Goal: Task Accomplishment & Management: Use online tool/utility

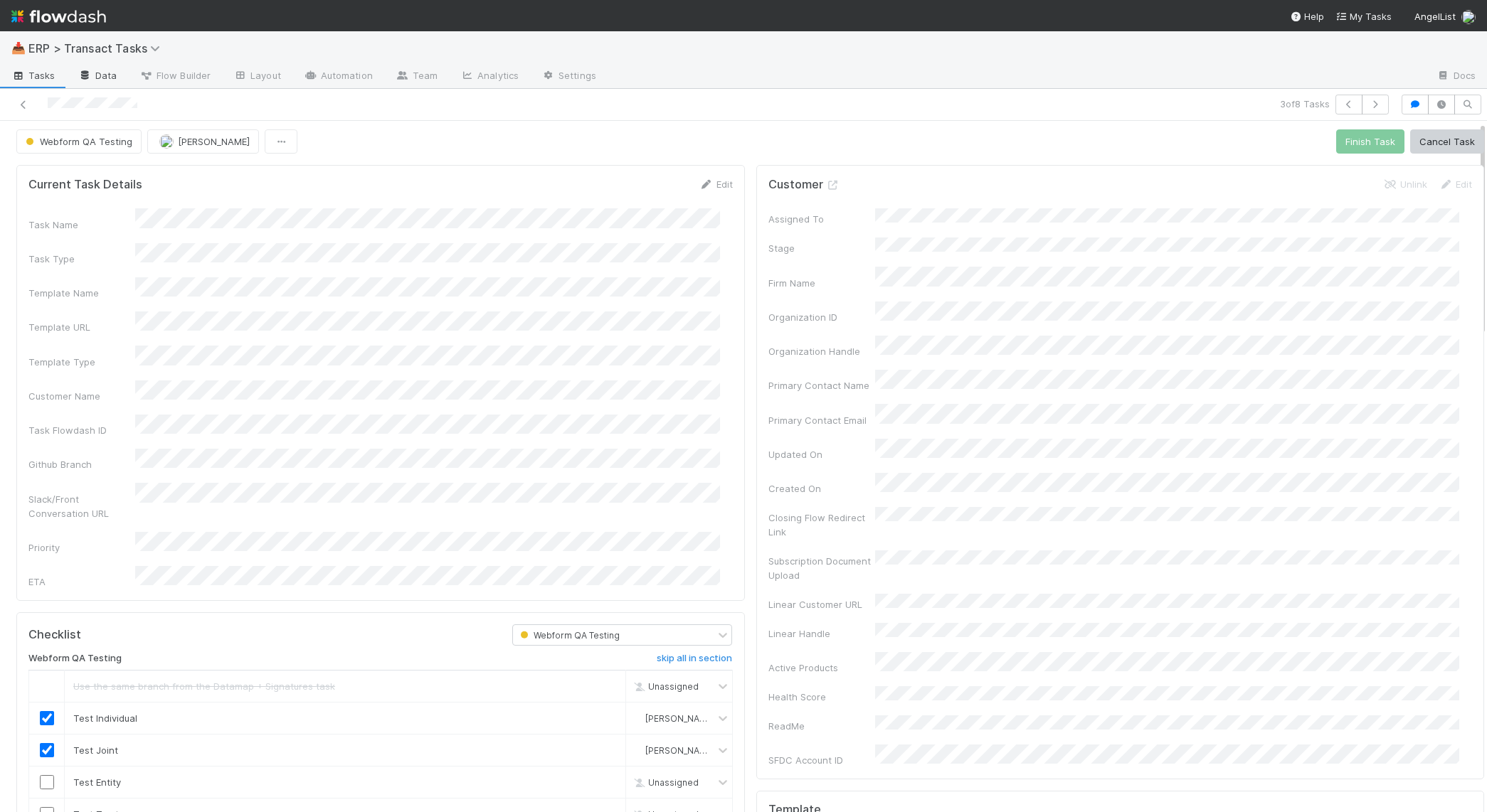
scroll to position [3, 0]
click at [48, 74] on span "Tasks" at bounding box center [33, 75] width 44 height 14
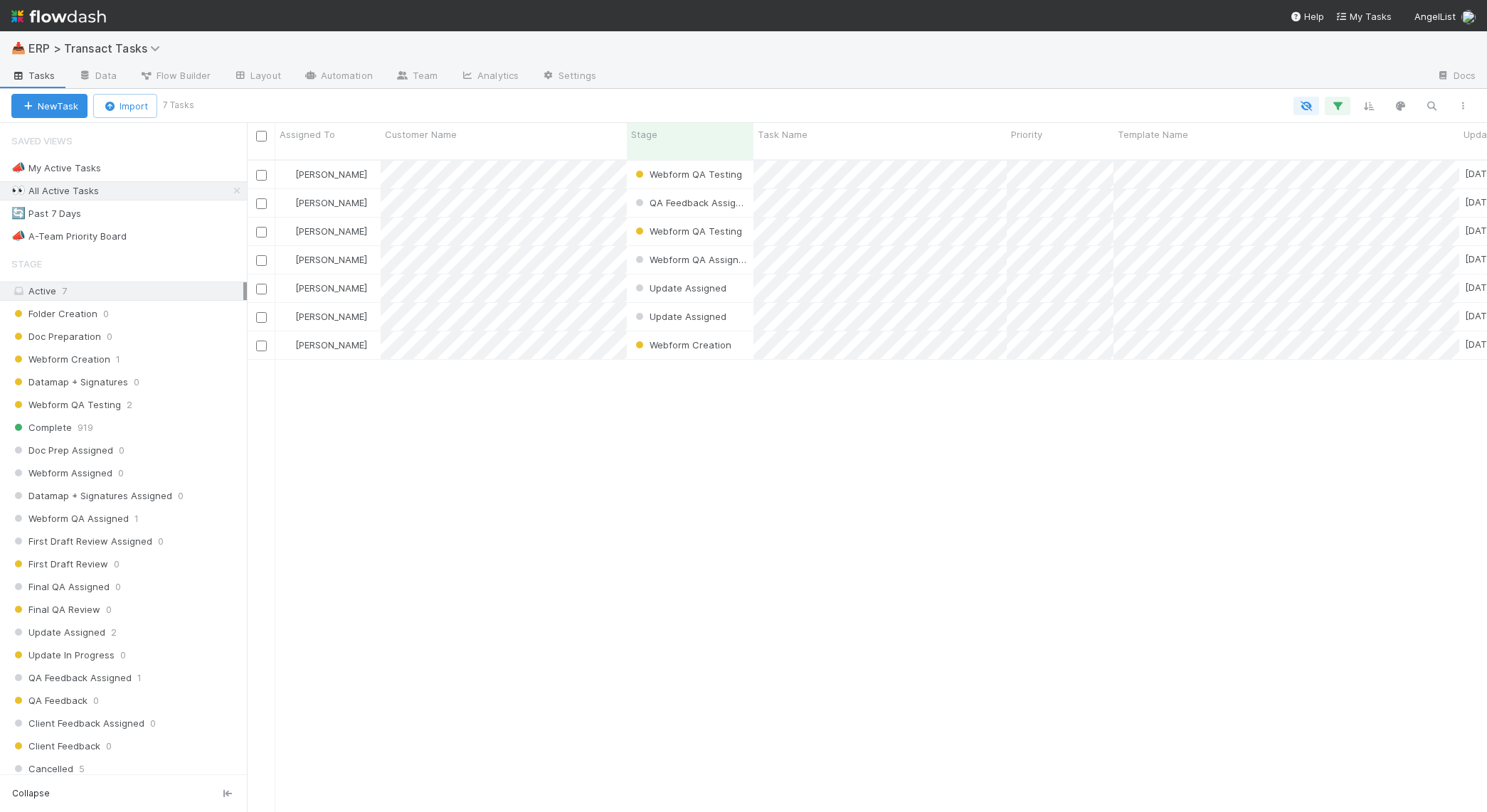
scroll to position [651, 1227]
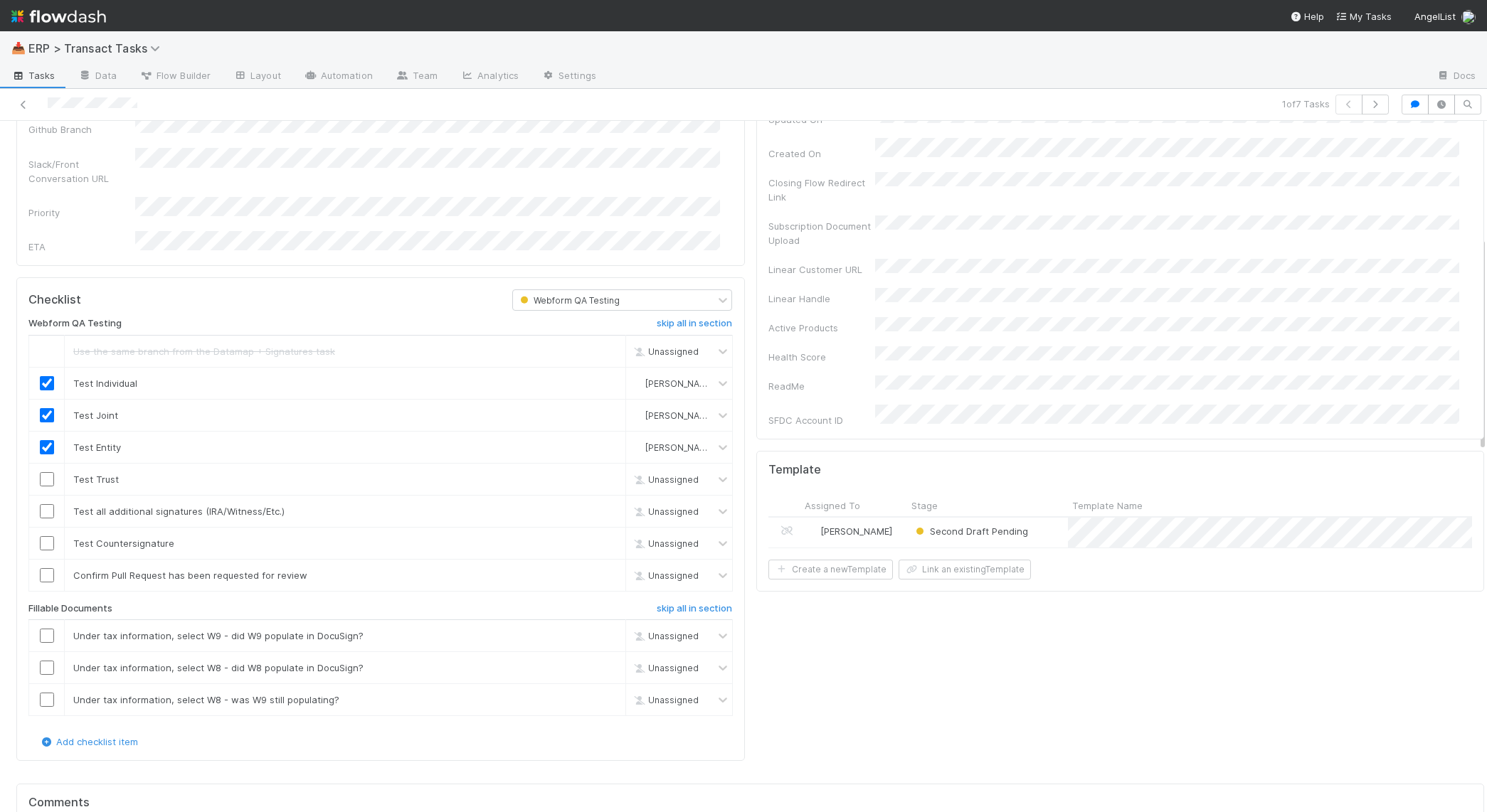
scroll to position [396, 0]
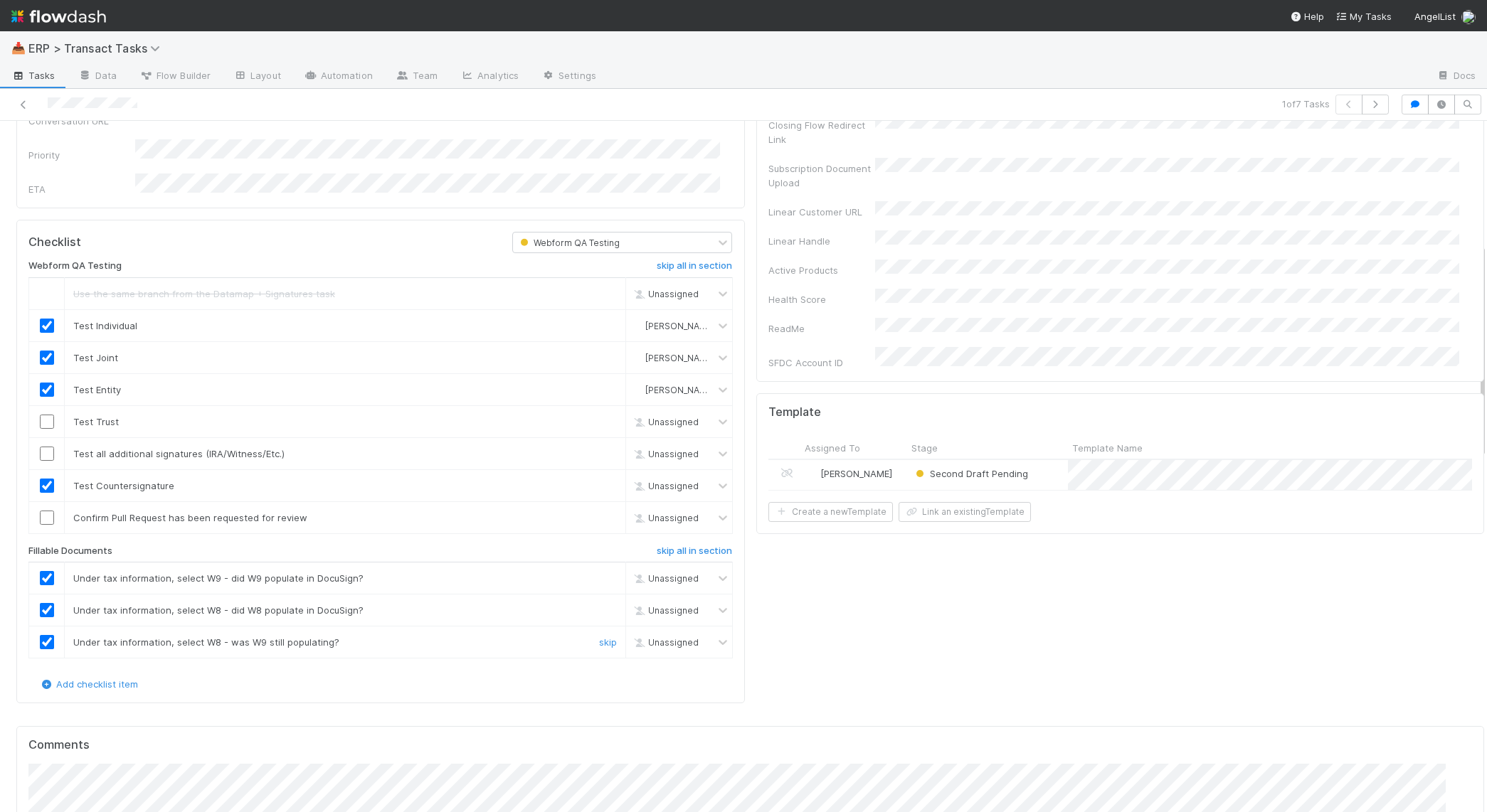
checkbox input "true"
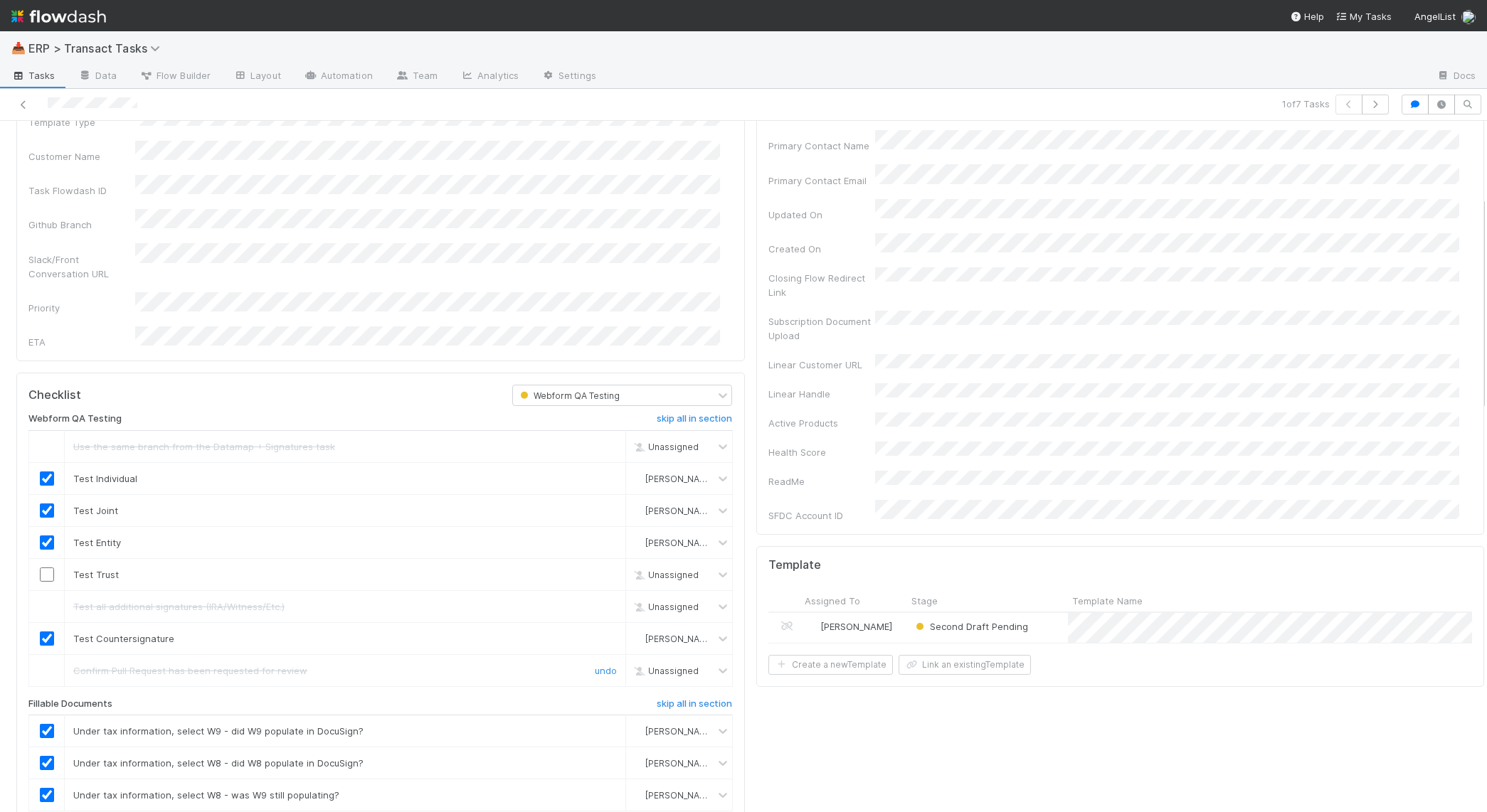
scroll to position [243, 0]
checkbox input "true"
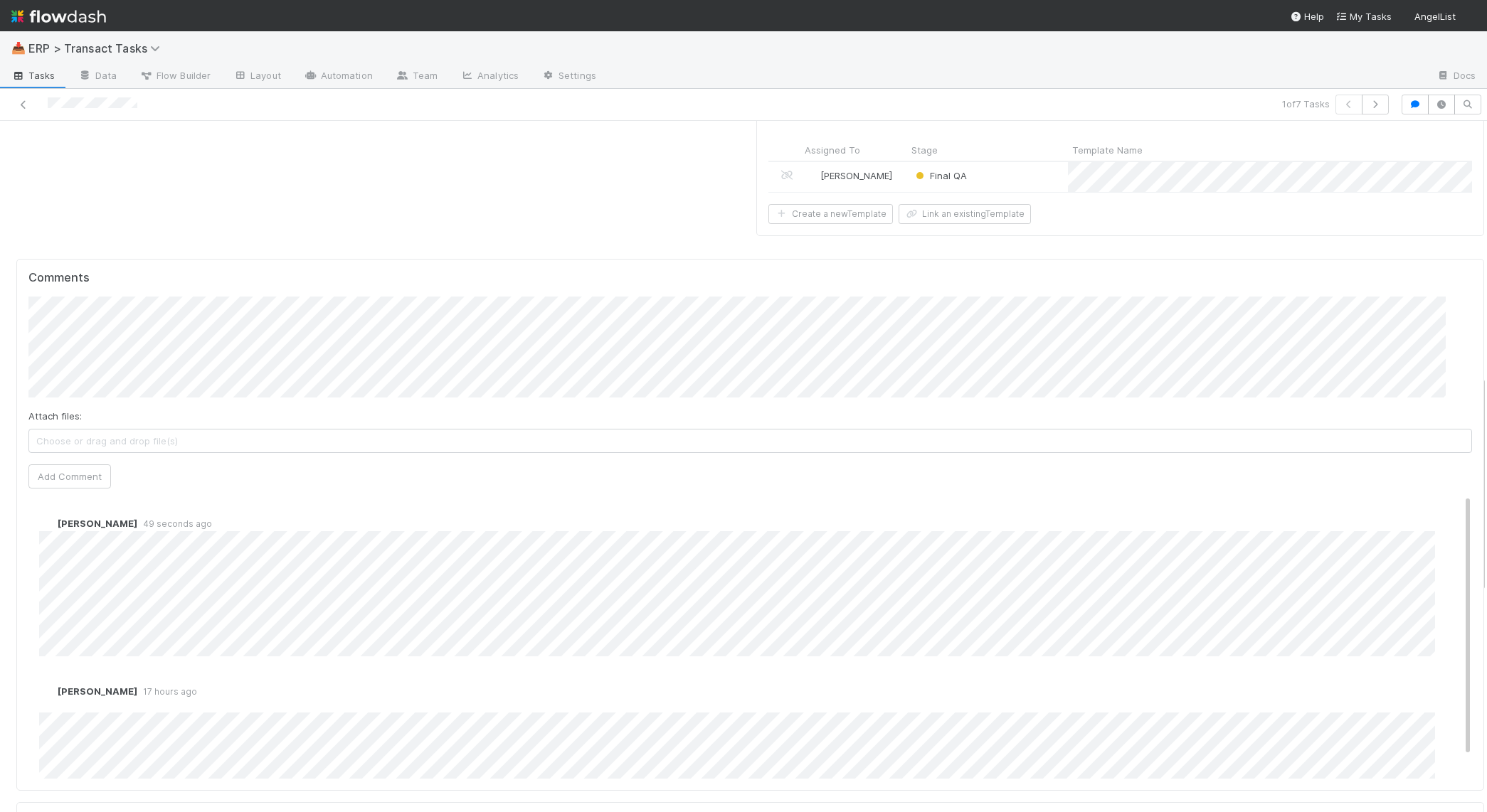
scroll to position [810, 0]
